Goal: Transaction & Acquisition: Book appointment/travel/reservation

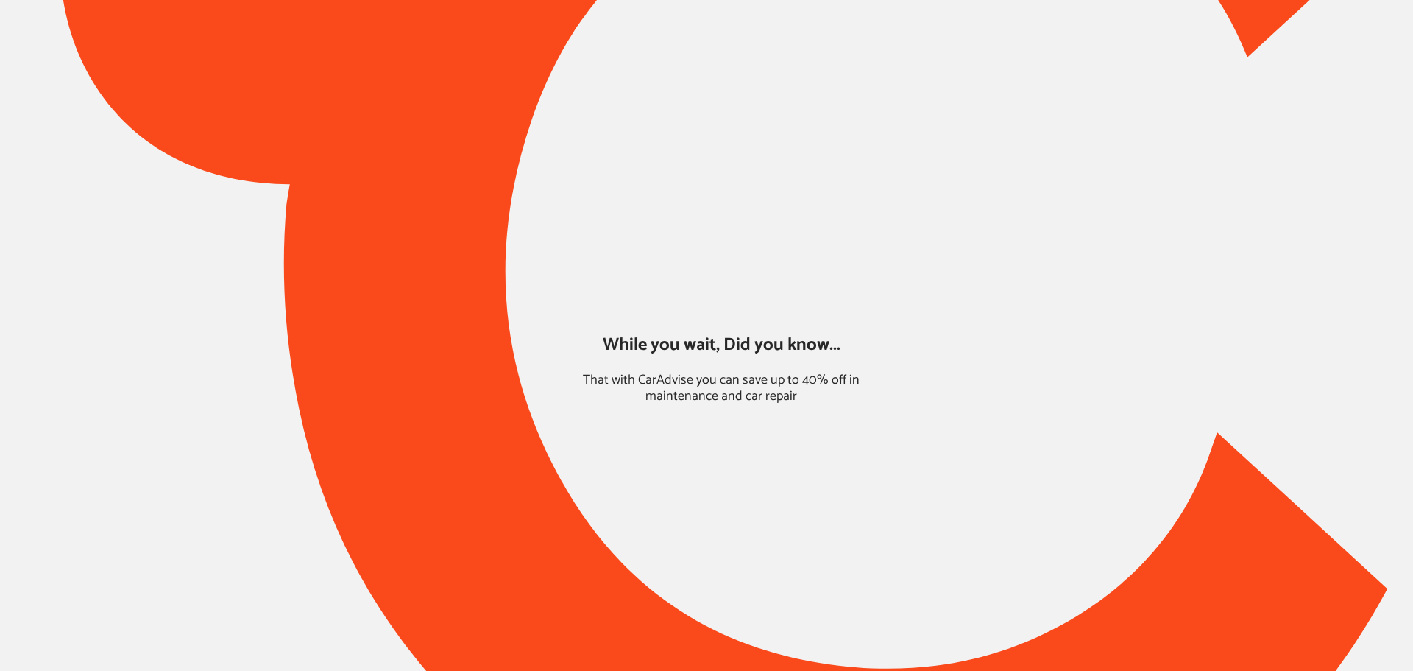
type input "*******"
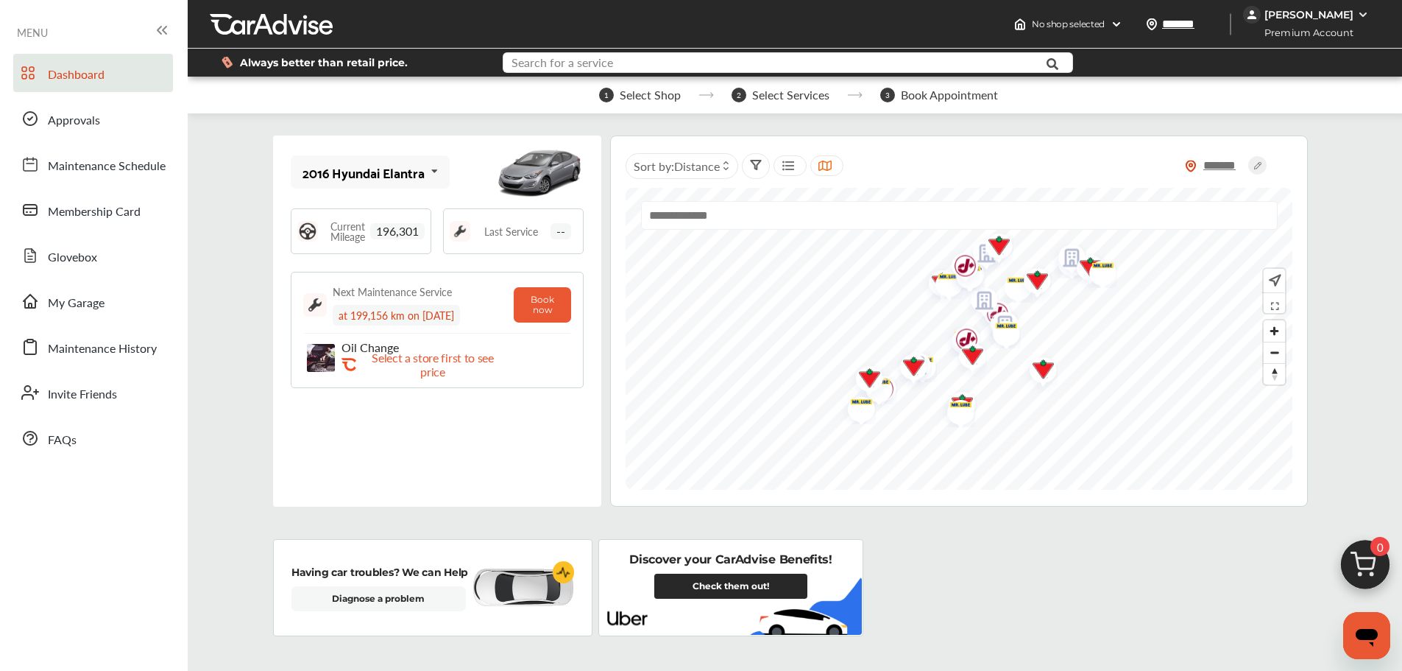
click at [682, 60] on input "text" at bounding box center [764, 64] width 520 height 23
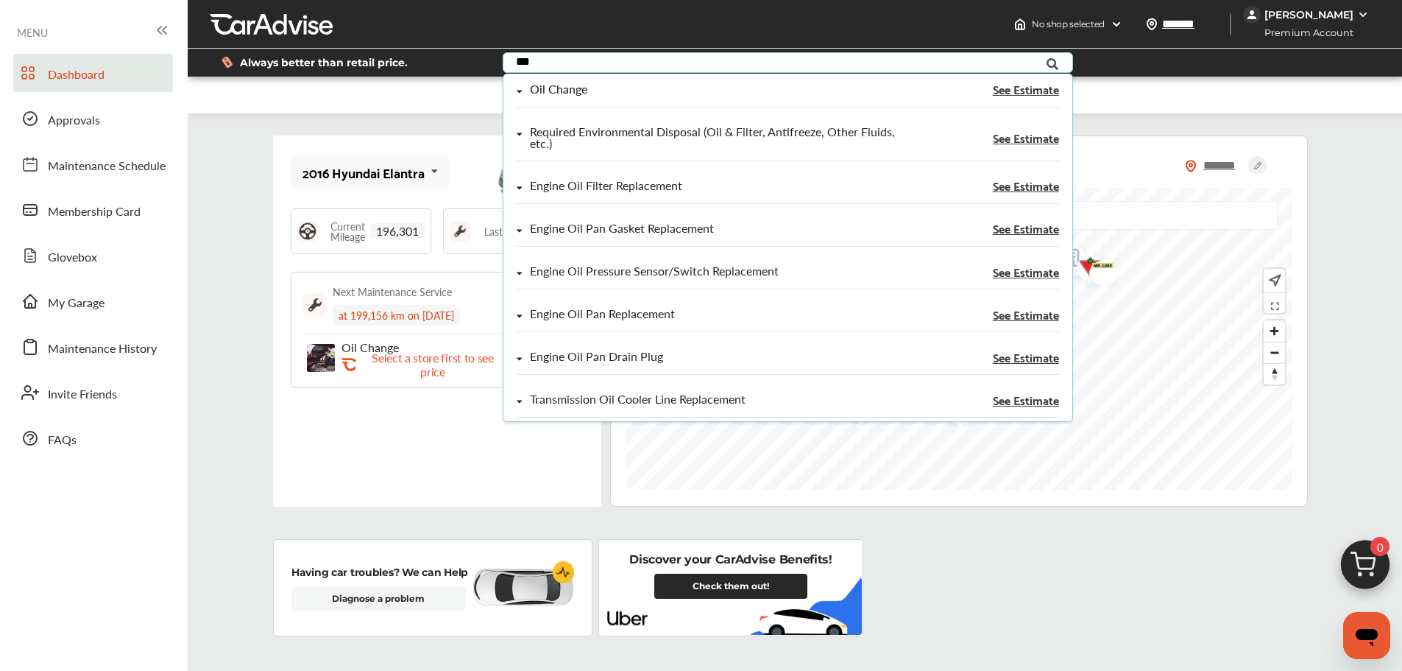
type input "***"
click at [601, 91] on div "Oil Change" at bounding box center [707, 89] width 380 height 13
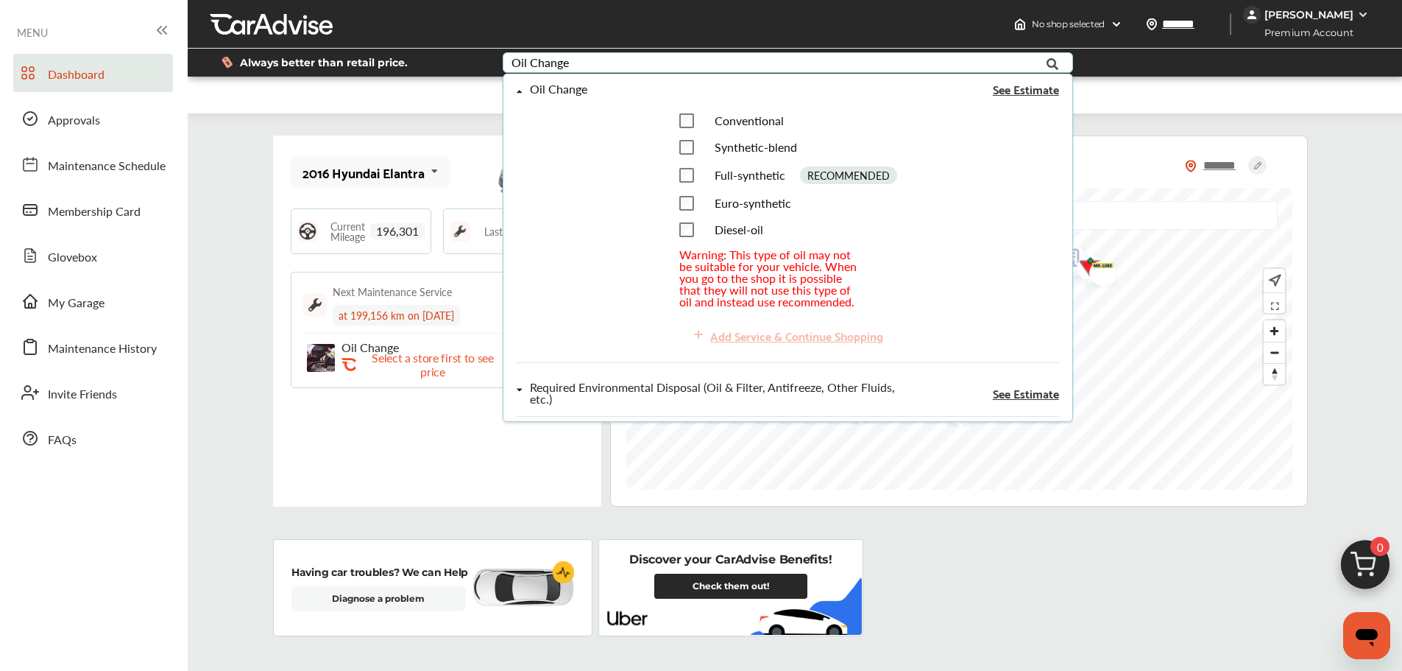
click at [724, 181] on span "Full-synthetic" at bounding box center [749, 174] width 71 height 17
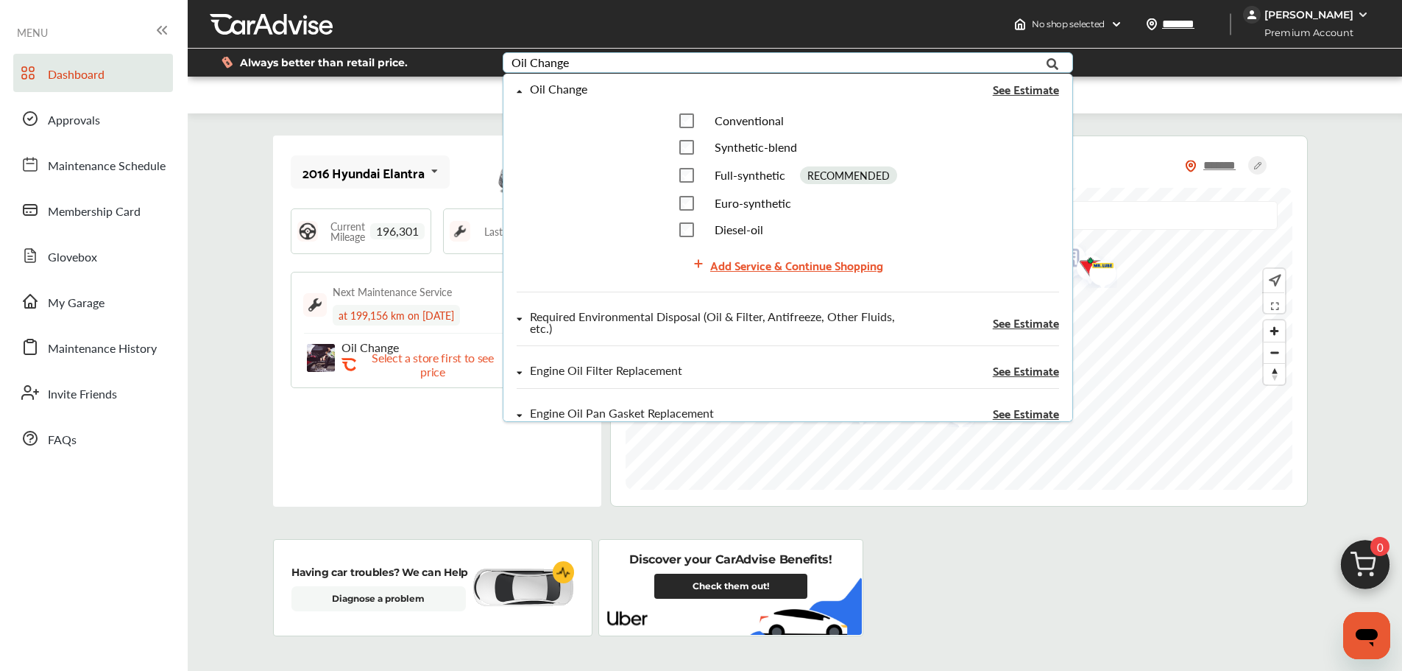
click at [730, 275] on div "Add Service & Continue Shopping" at bounding box center [788, 265] width 202 height 32
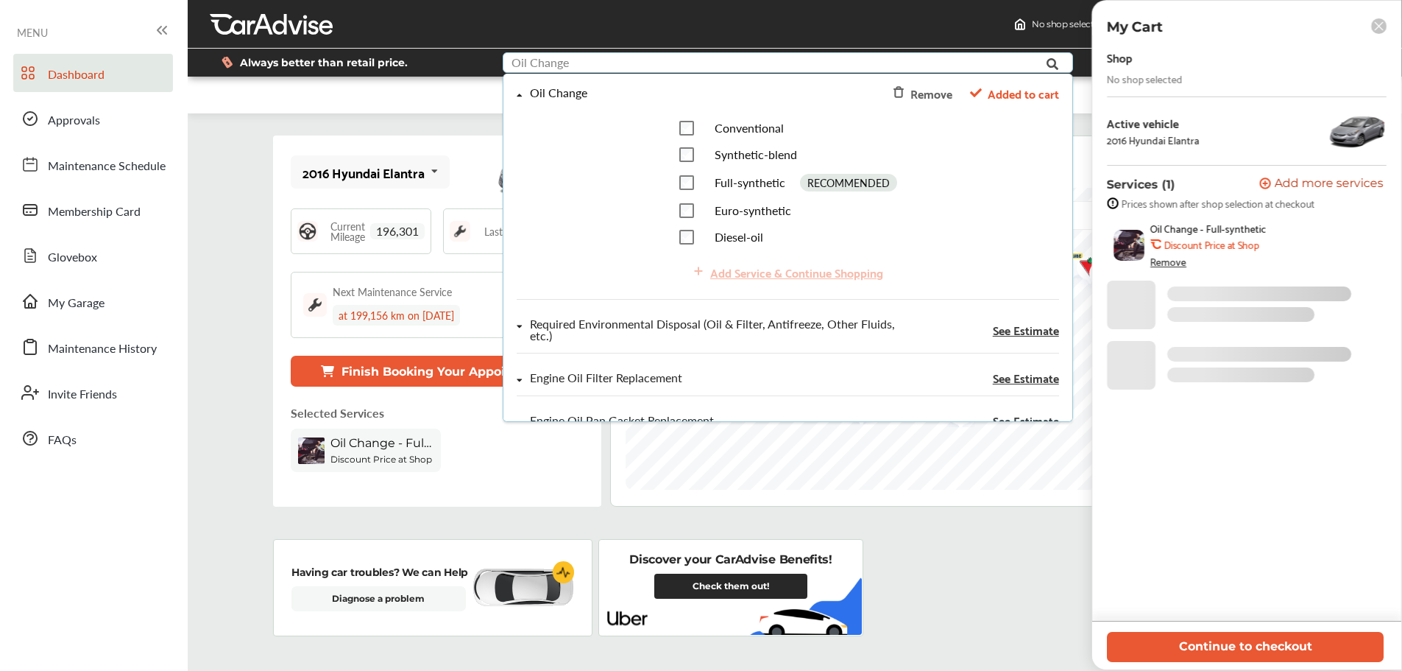
click at [573, 68] on input "text" at bounding box center [764, 64] width 520 height 23
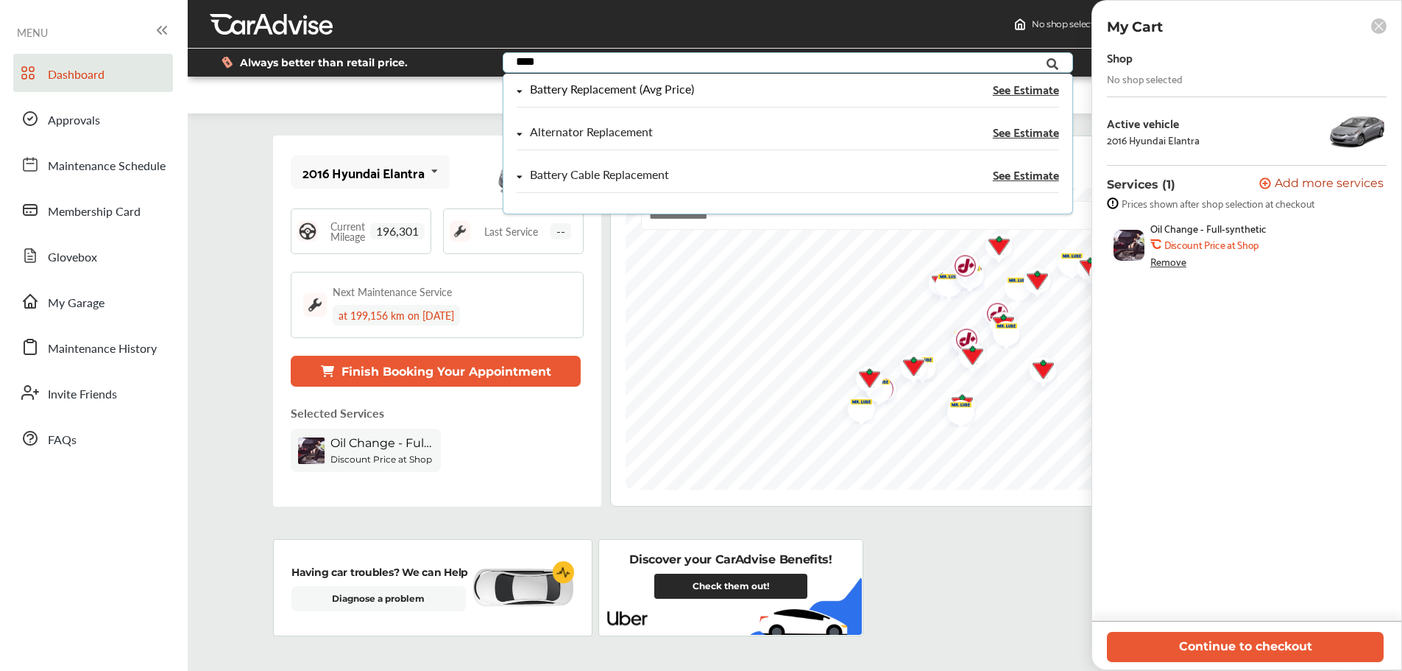
type input "****"
click at [582, 100] on div "Battery Replacement (Avg Price) See Estimate" at bounding box center [788, 95] width 542 height 24
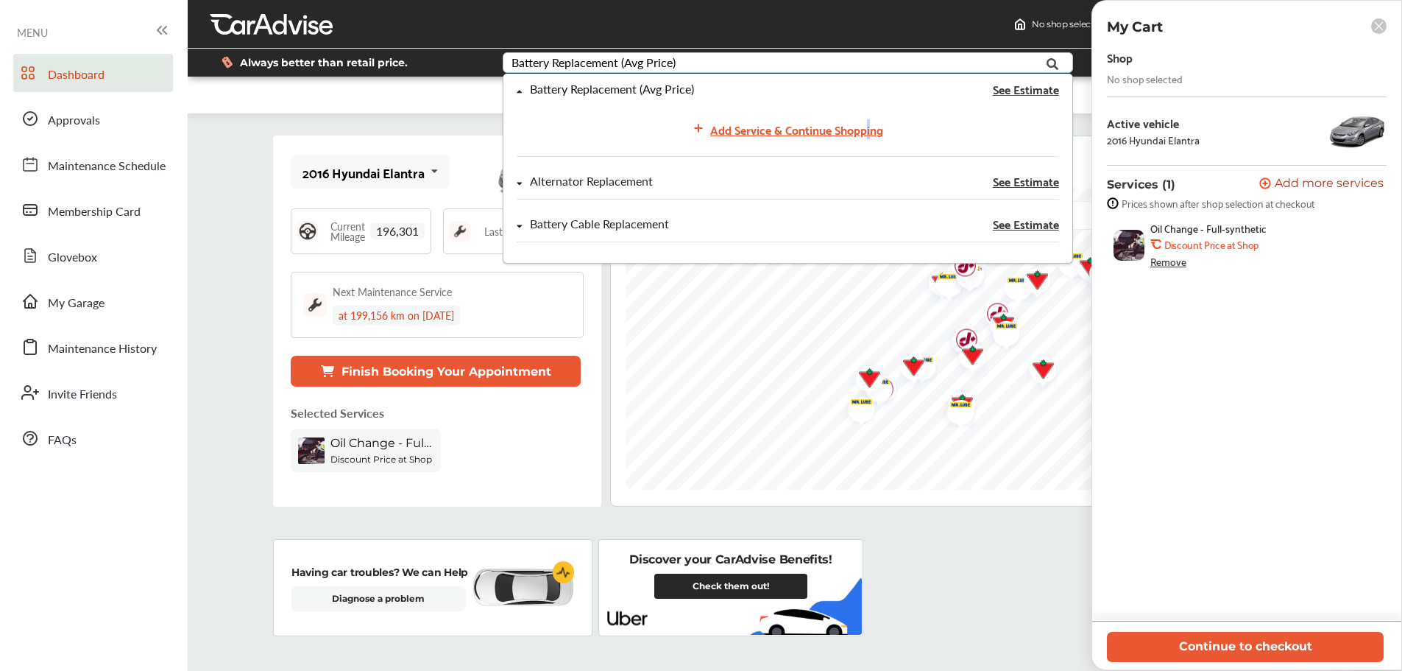
click at [865, 127] on div "Add Service & Continue Shopping" at bounding box center [796, 129] width 173 height 20
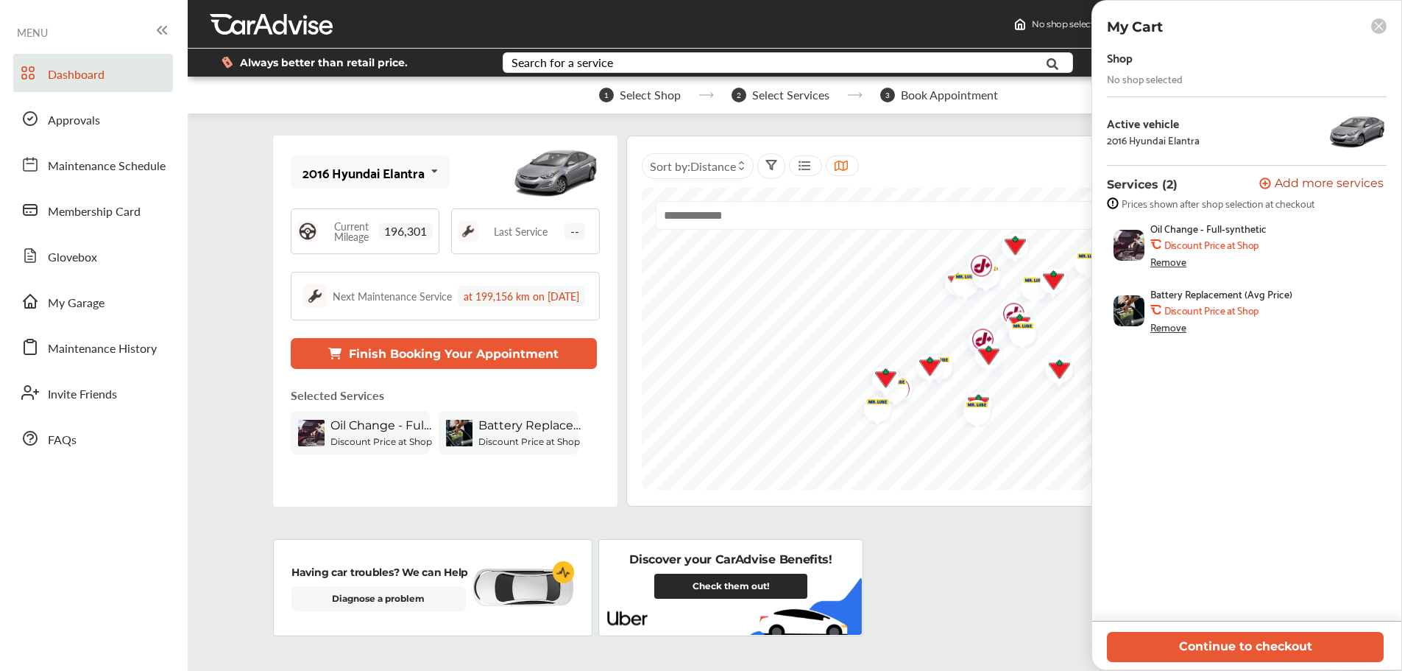
click at [1309, 659] on button "Continue to checkout" at bounding box center [1245, 647] width 277 height 30
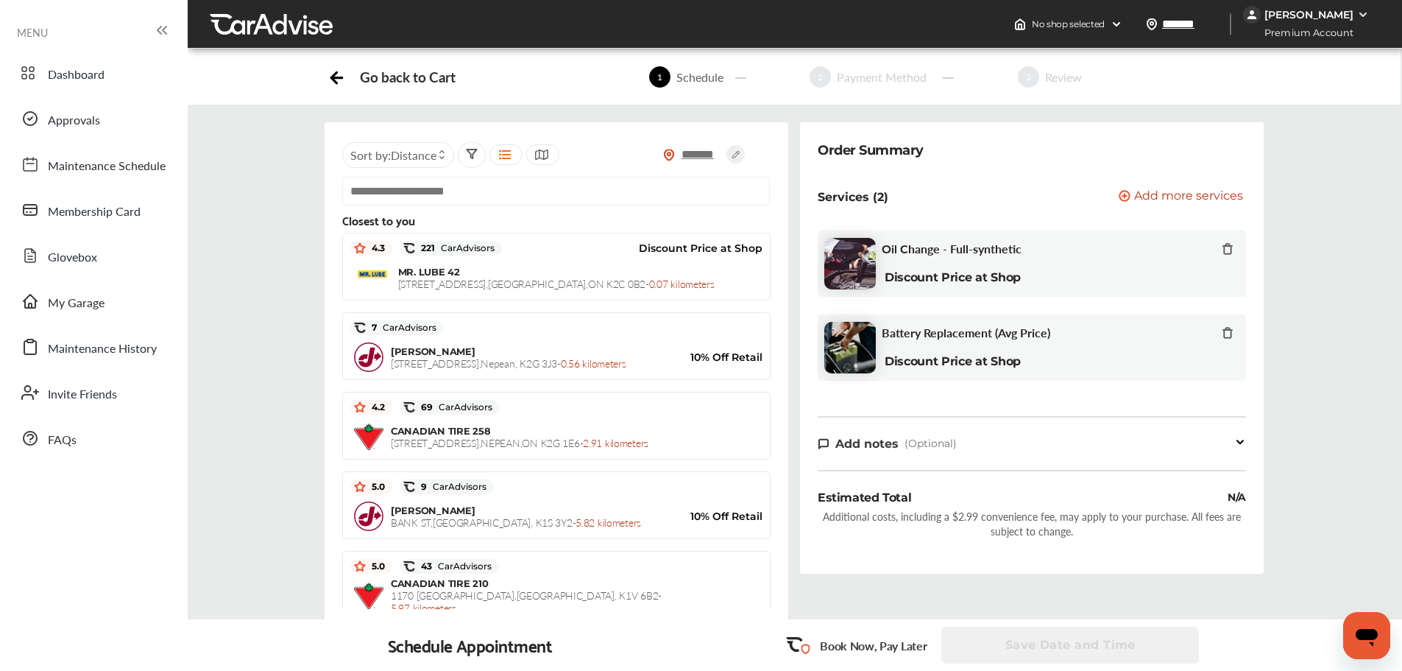
click at [490, 359] on div "JIFFY LUBE [STREET_ADDRESS] - 0.56 kilometers" at bounding box center [532, 357] width 283 height 24
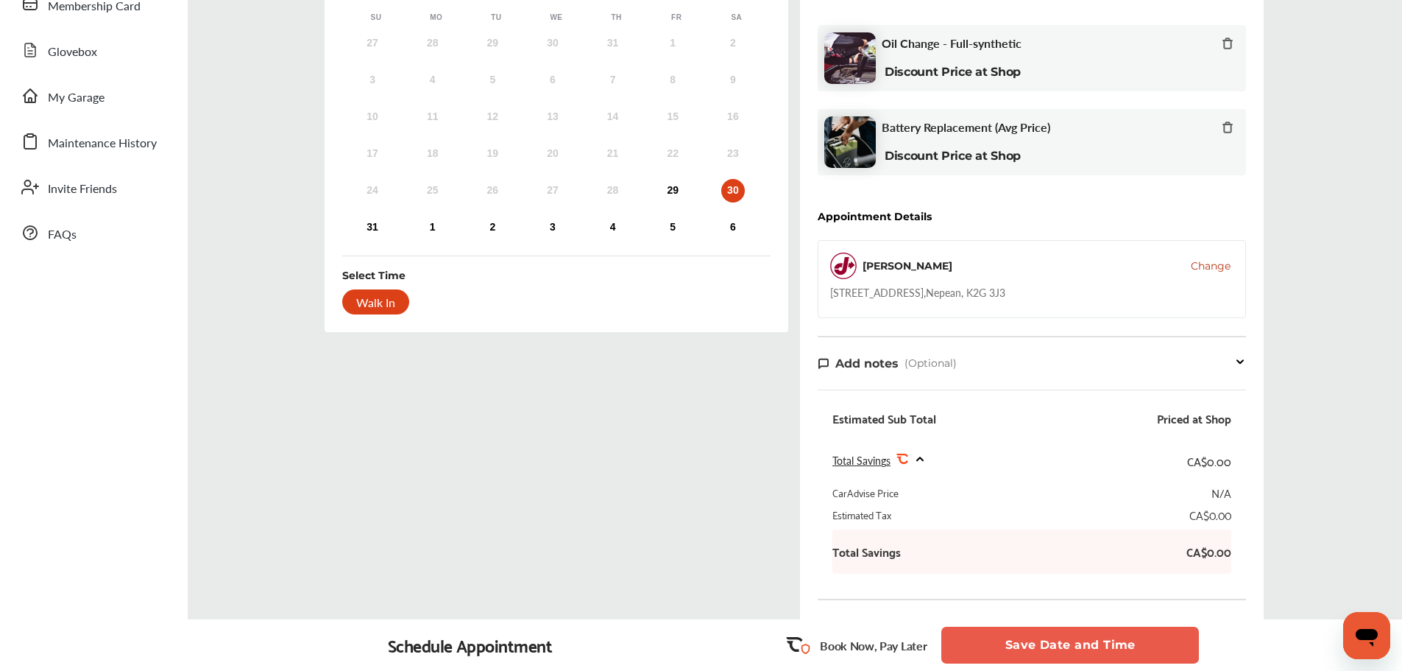
scroll to position [53, 0]
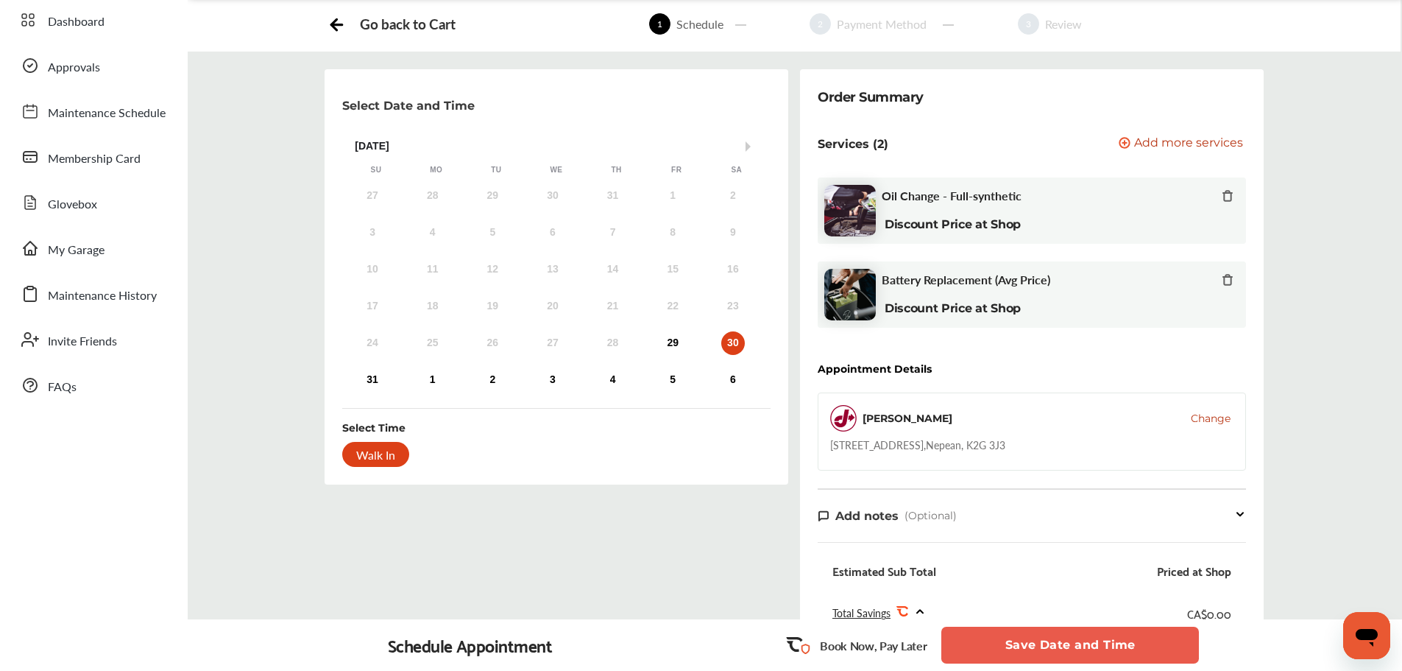
click at [671, 341] on div "29" at bounding box center [673, 343] width 24 height 24
click at [1019, 626] on div "Book Now, Pay Later Save Date and Time" at bounding box center [990, 645] width 423 height 40
click at [1025, 655] on button "Save Date and Time" at bounding box center [1071, 644] width 258 height 37
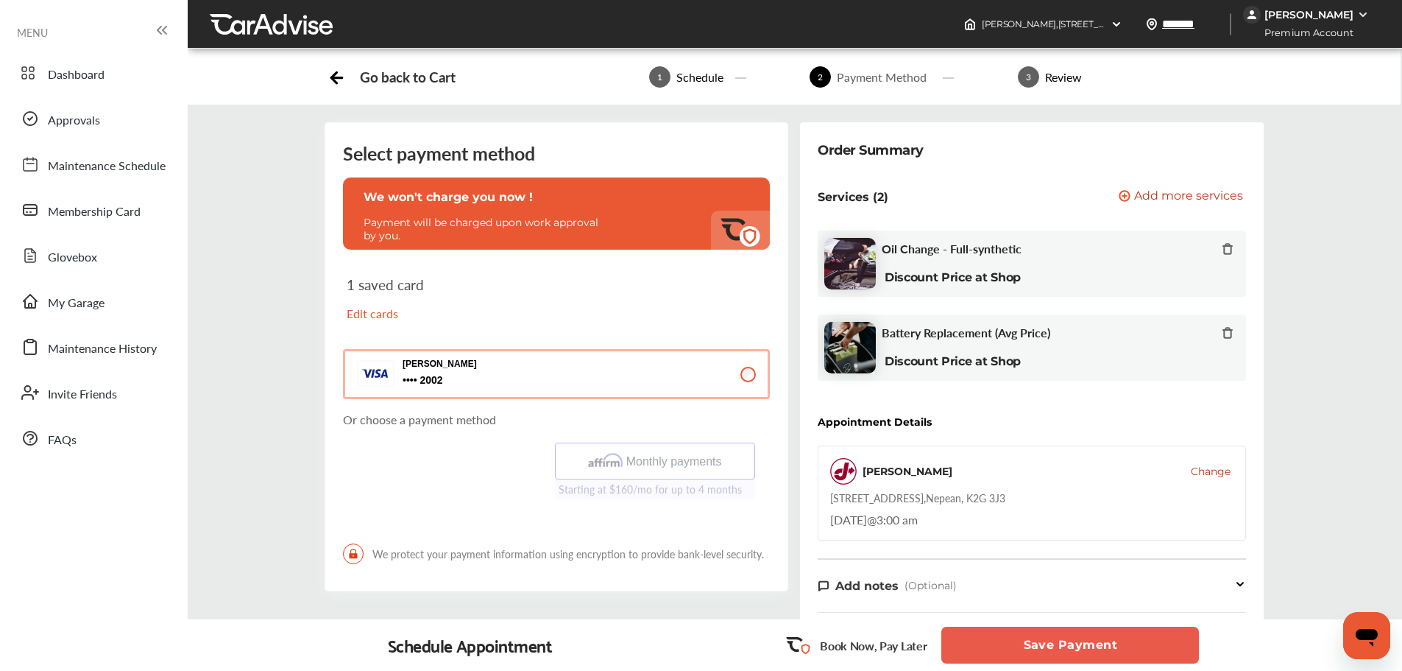
click at [1048, 646] on button "Save Payment" at bounding box center [1071, 644] width 258 height 37
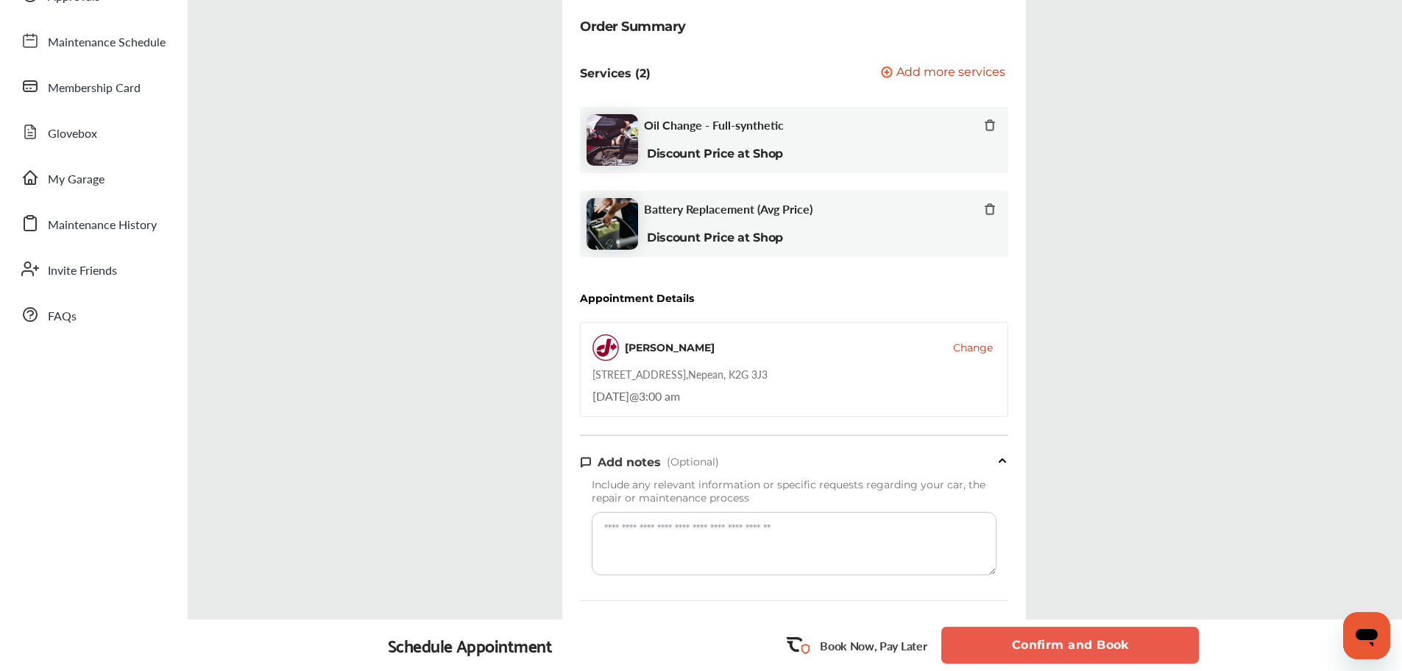
scroll to position [515, 0]
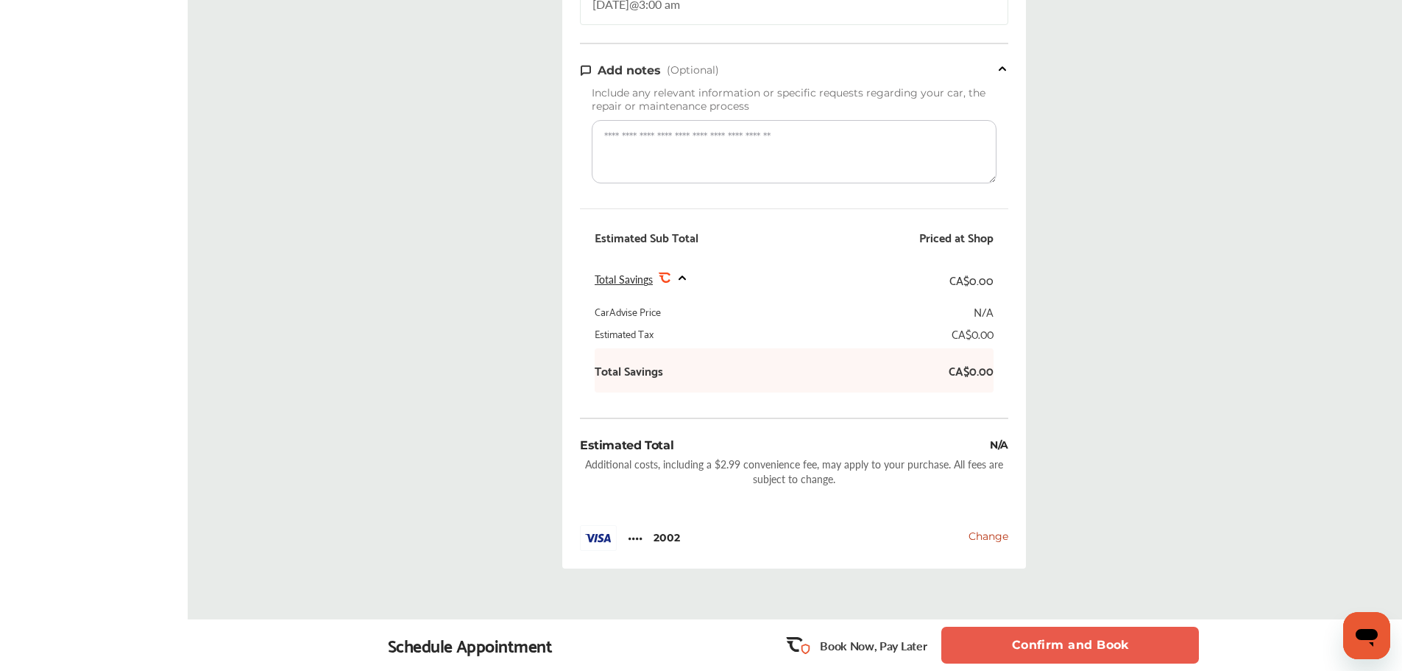
click at [1095, 653] on button "Confirm and Book" at bounding box center [1071, 644] width 258 height 37
